Goal: Task Accomplishment & Management: Manage account settings

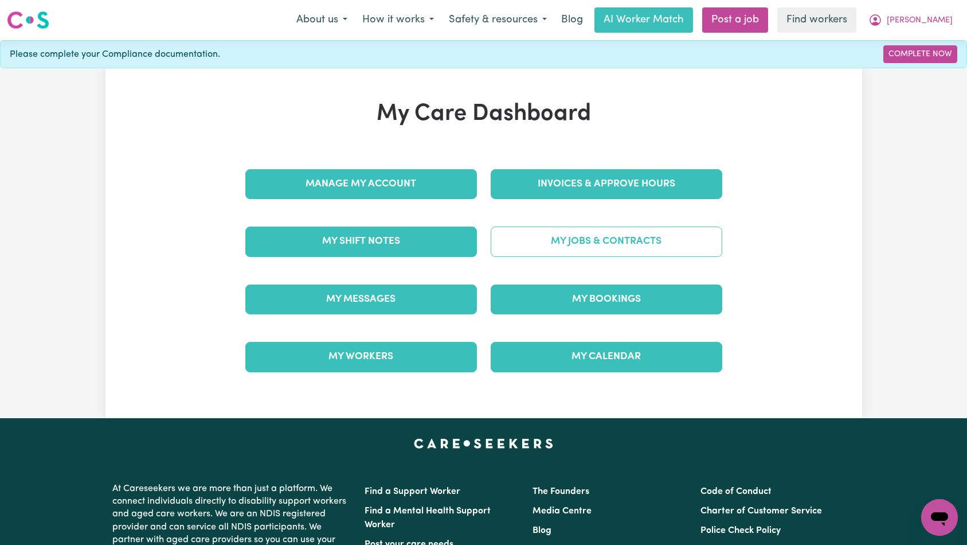
click at [550, 251] on link "My Jobs & Contracts" at bounding box center [607, 241] width 232 height 30
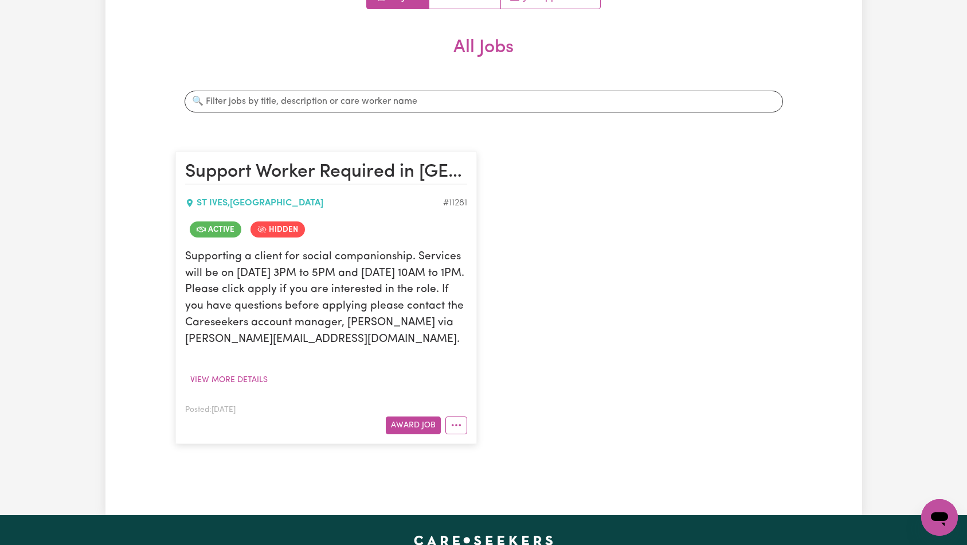
scroll to position [150, 0]
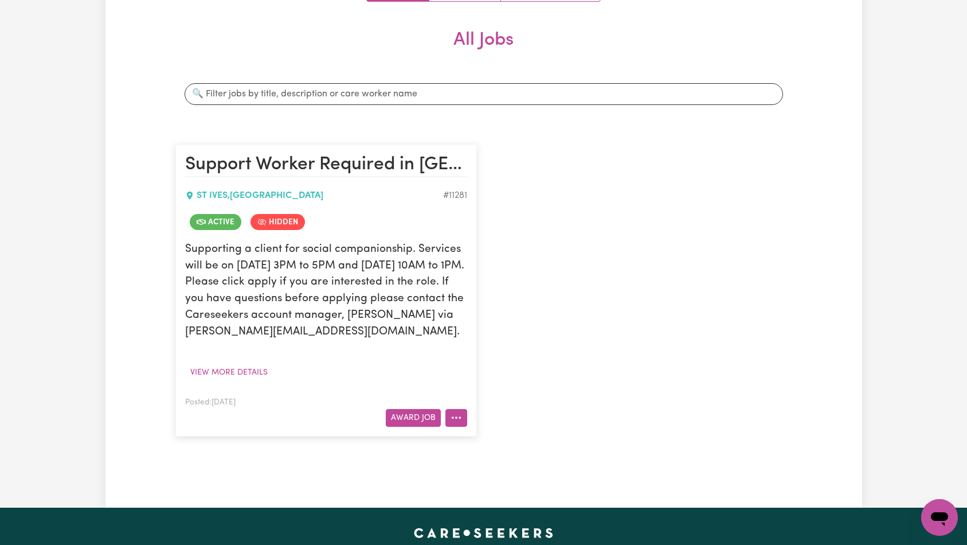
click at [456, 423] on icon "More options" at bounding box center [456, 417] width 11 height 11
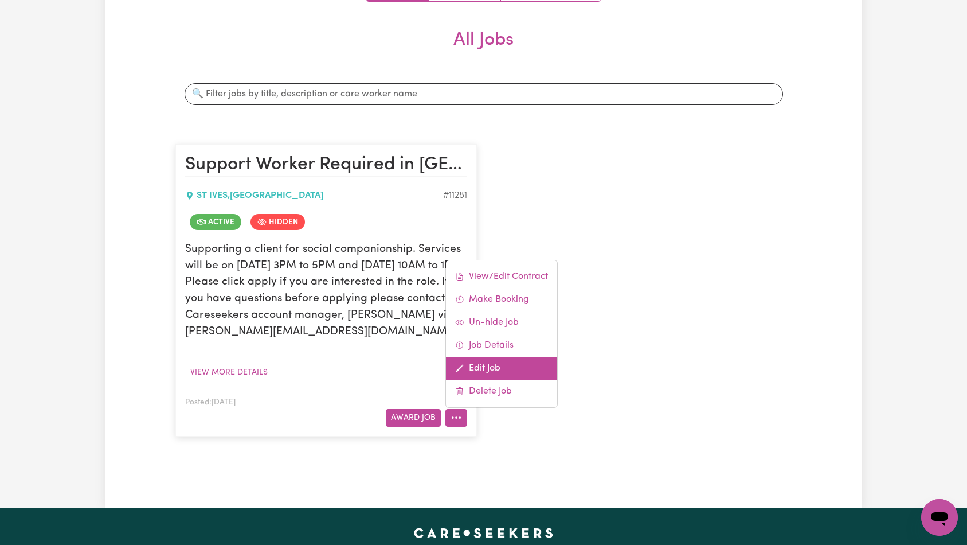
click at [534, 379] on link "Edit Job" at bounding box center [501, 368] width 111 height 23
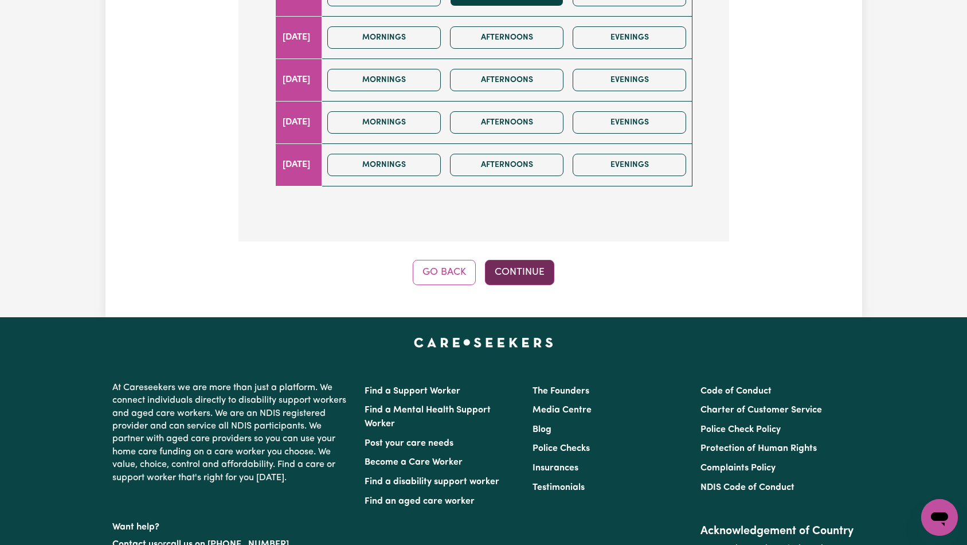
click at [526, 260] on button "Continue" at bounding box center [519, 272] width 69 height 25
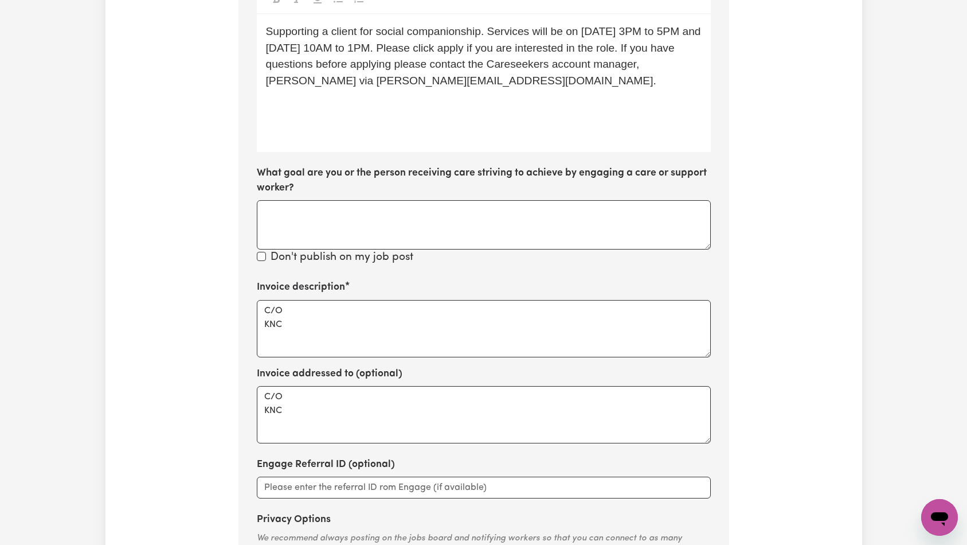
scroll to position [354, 0]
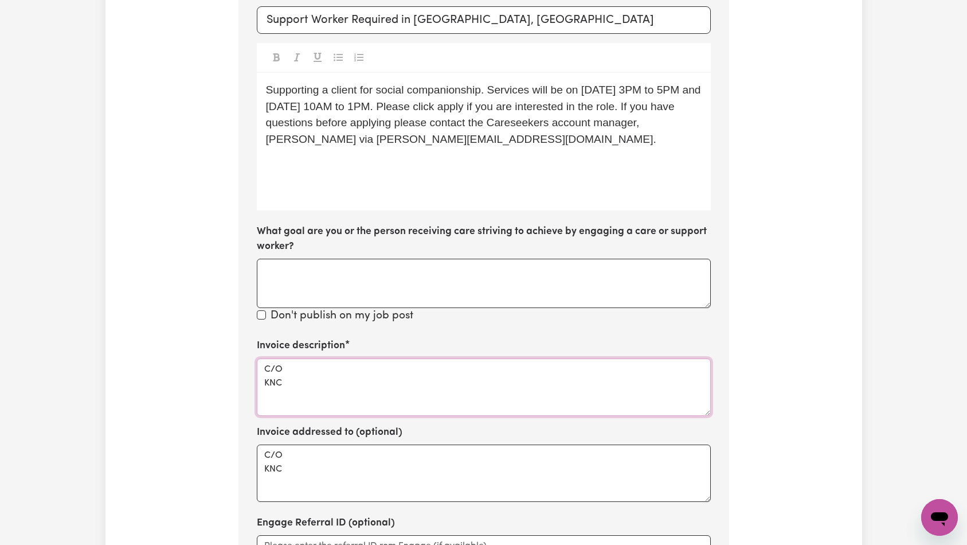
click at [433, 358] on textarea "C/O KNC" at bounding box center [484, 386] width 454 height 57
paste textarea "Domestic support and Social Support"
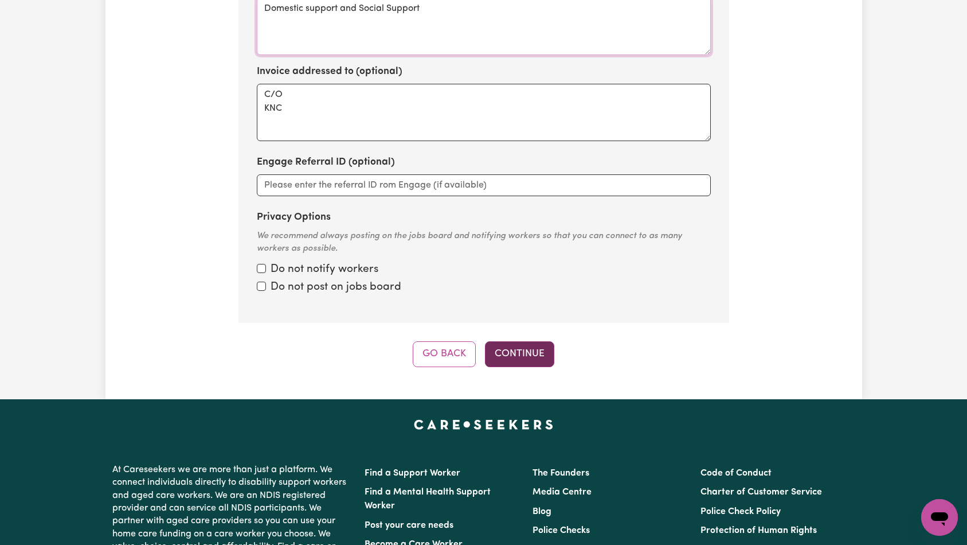
type textarea "Domestic support and Social Support"
click at [522, 341] on button "Continue" at bounding box center [519, 353] width 69 height 25
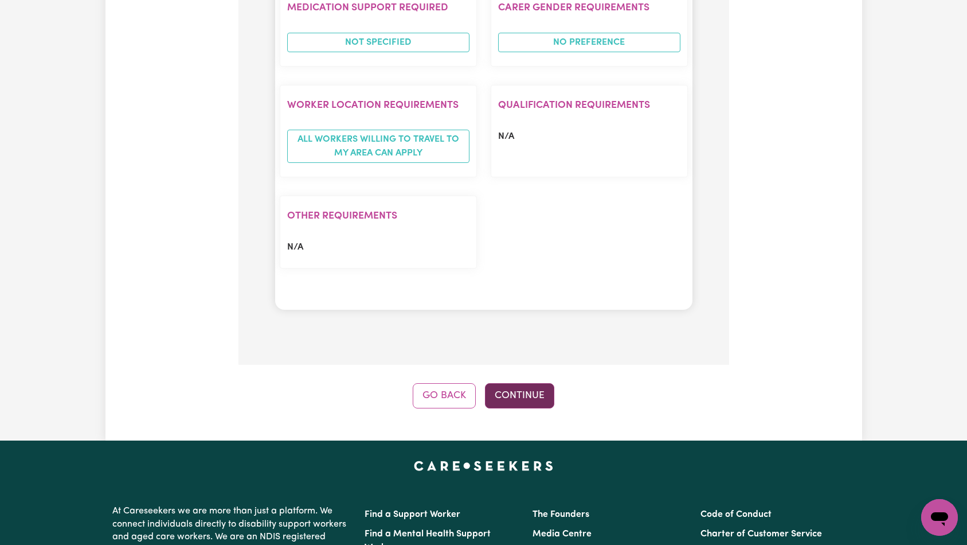
click at [524, 383] on button "Continue" at bounding box center [519, 395] width 69 height 25
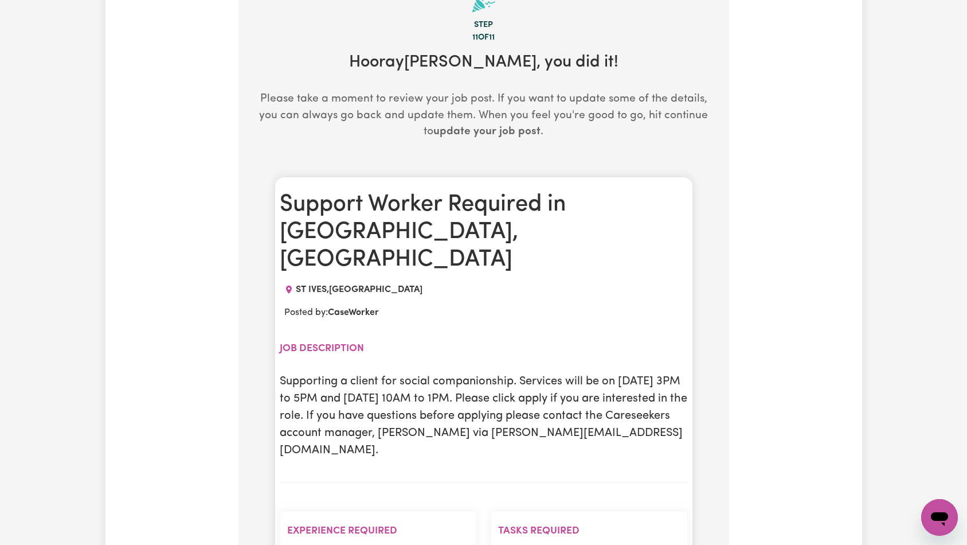
scroll to position [0, 0]
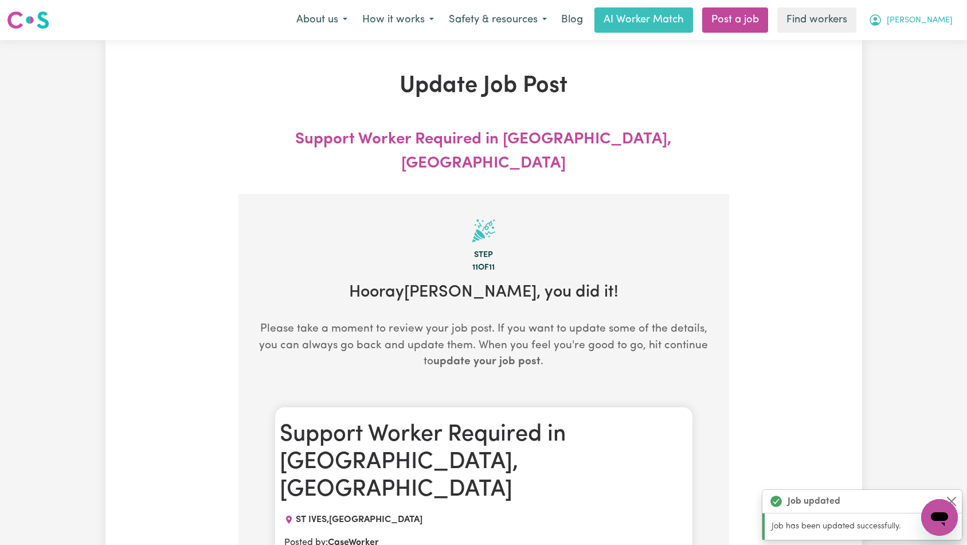
click at [927, 19] on button "[PERSON_NAME]" at bounding box center [910, 20] width 99 height 24
click at [917, 66] on link "Logout" at bounding box center [914, 66] width 91 height 22
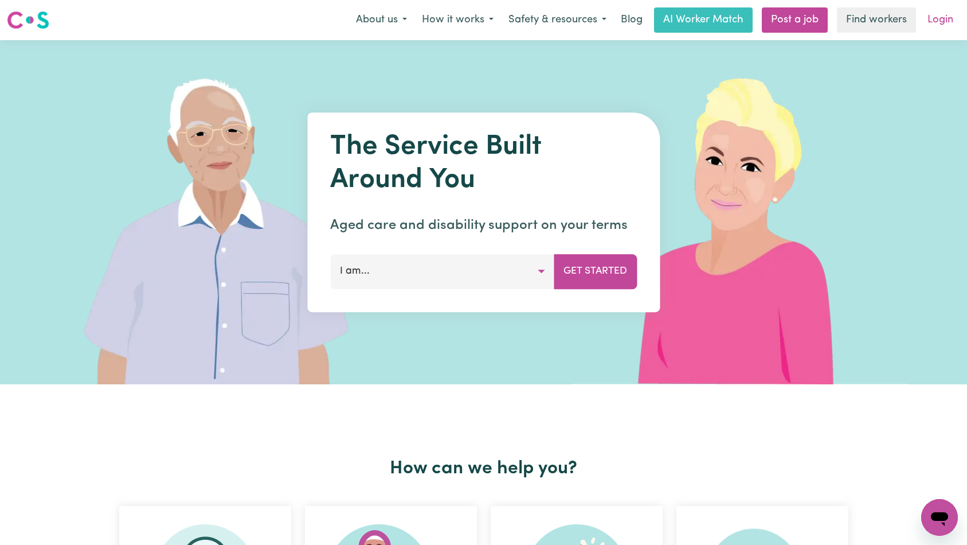
click at [935, 25] on link "Login" at bounding box center [941, 19] width 40 height 25
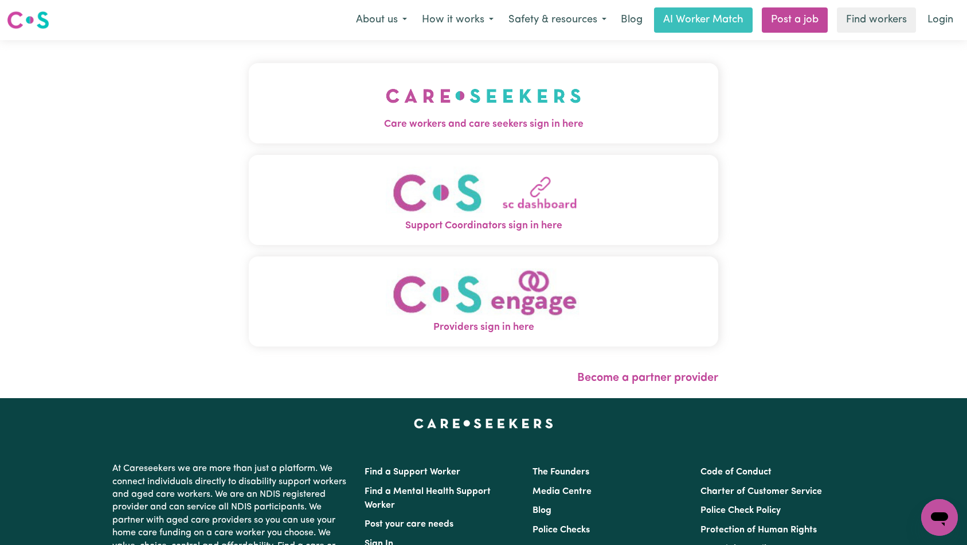
click at [345, 92] on button "Care workers and care seekers sign in here" at bounding box center [484, 103] width 470 height 80
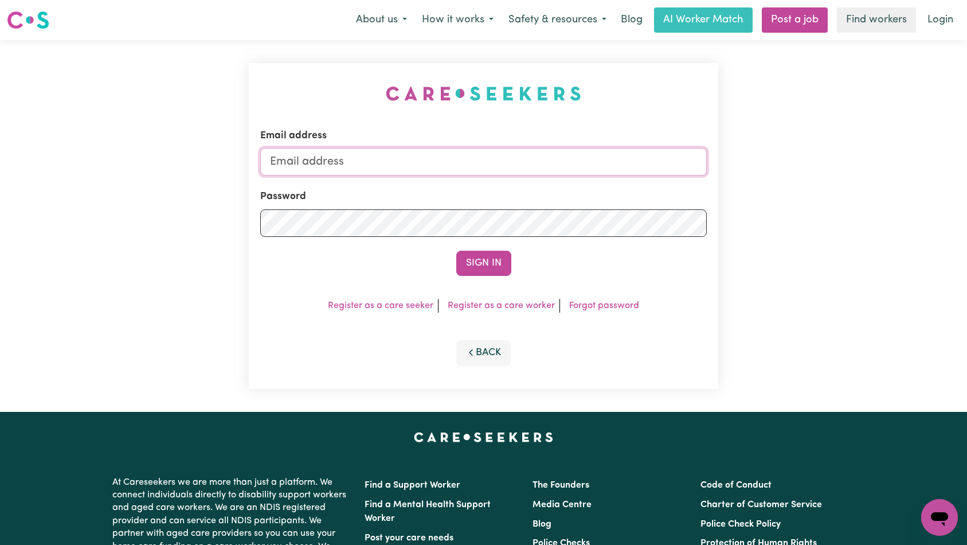
click at [545, 167] on input "Email address" at bounding box center [483, 162] width 447 height 28
type input "[EMAIL_ADDRESS][DOMAIN_NAME]"
click at [494, 263] on button "Sign In" at bounding box center [483, 262] width 55 height 25
